Goal: Register for event/course

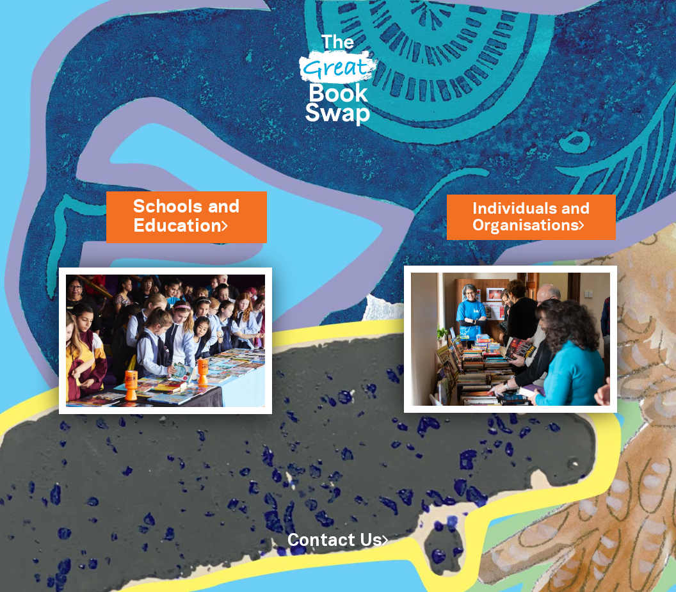
click at [212, 232] on link "Schools and Education" at bounding box center [186, 216] width 107 height 45
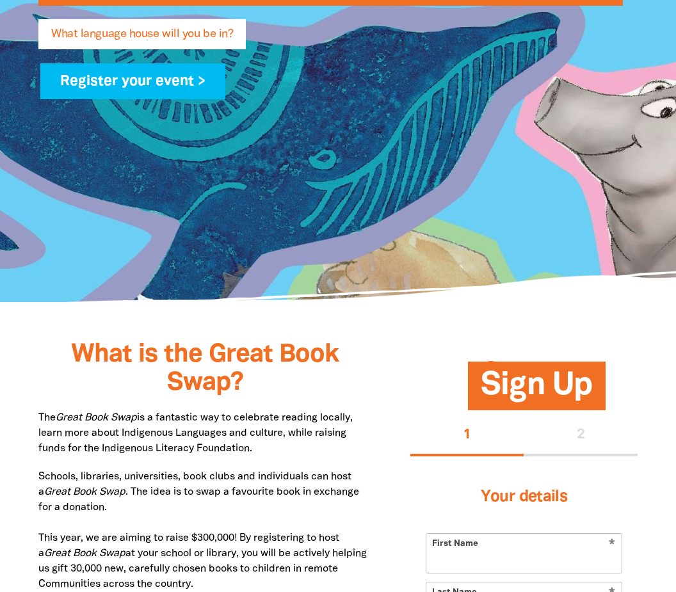
scroll to position [382, 0]
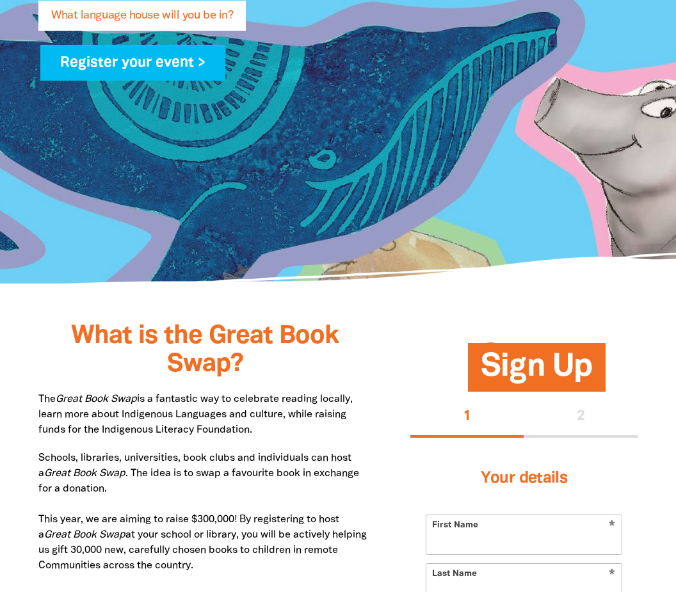
click at [577, 409] on div "1 2" at bounding box center [523, 417] width 227 height 41
click at [587, 427] on div "1 2" at bounding box center [523, 417] width 227 height 41
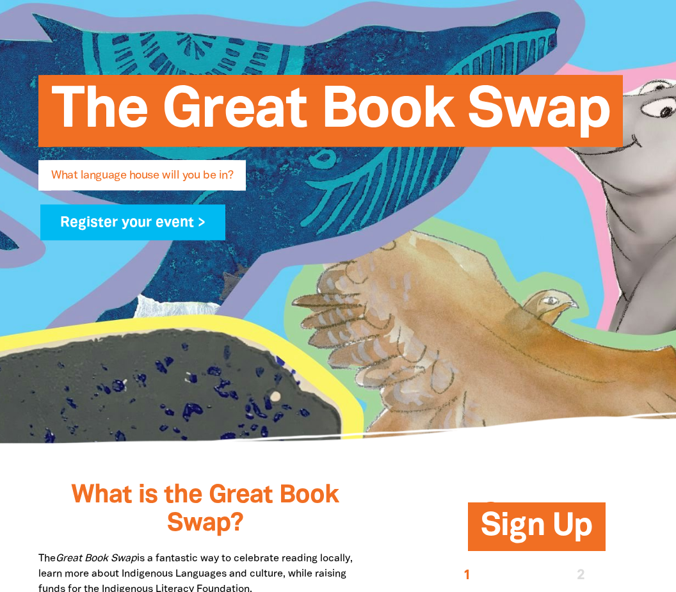
scroll to position [208, 0]
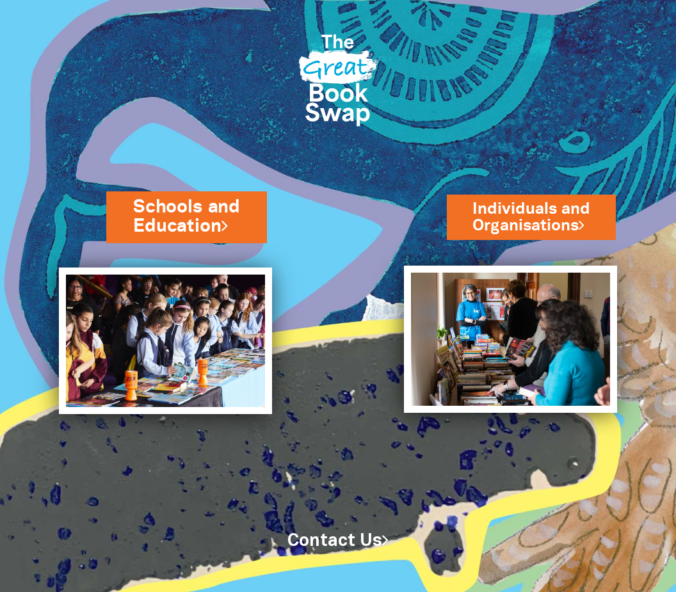
click at [225, 225] on link "Schools and Education" at bounding box center [186, 216] width 107 height 45
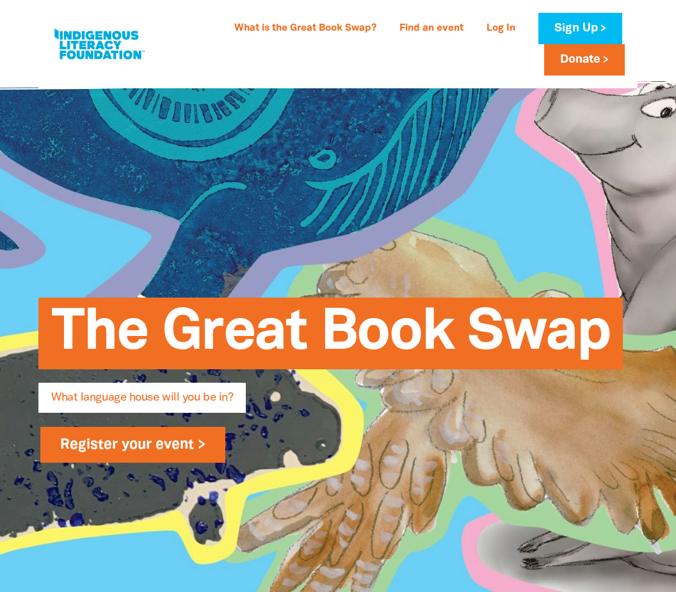
click at [205, 450] on link "Register your event >" at bounding box center [132, 445] width 185 height 36
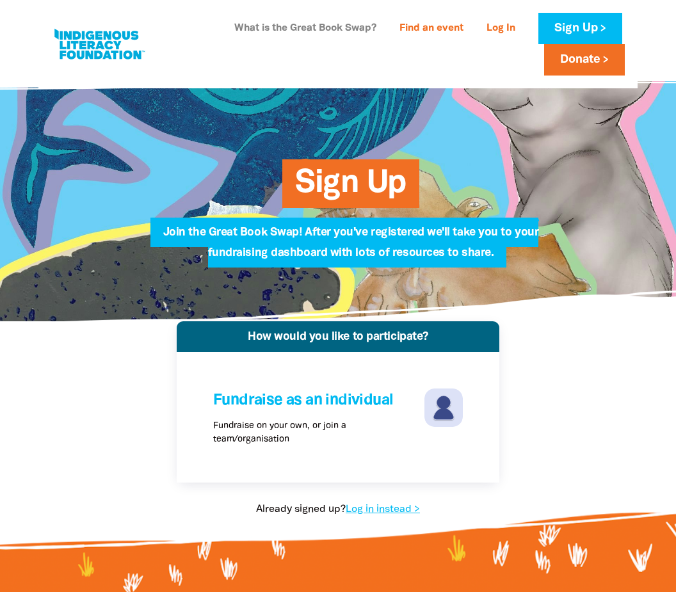
click at [336, 37] on link "What is the Great Book Swap?" at bounding box center [304, 29] width 157 height 20
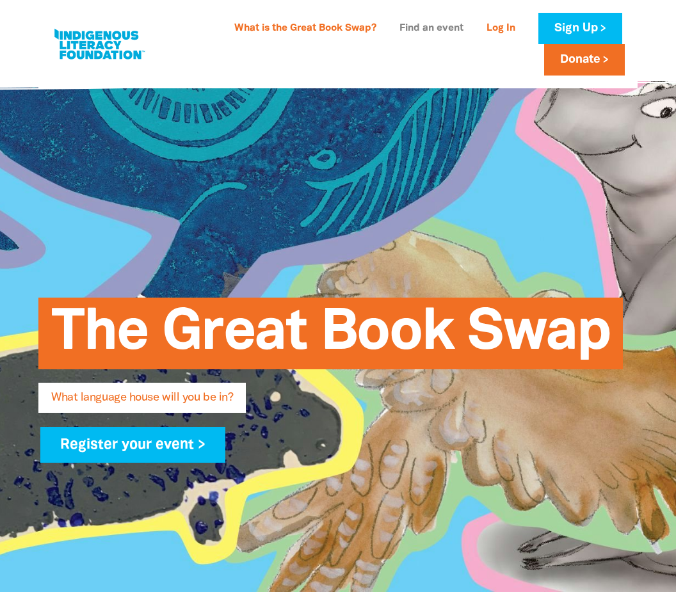
click at [450, 33] on link "Find an event" at bounding box center [431, 29] width 79 height 20
